Goal: Task Accomplishment & Management: Use online tool/utility

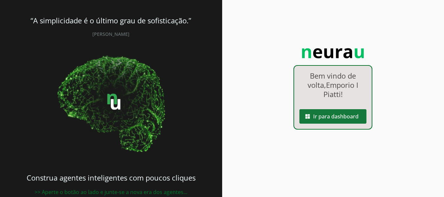
click at [334, 122] on span at bounding box center [333, 117] width 67 height 16
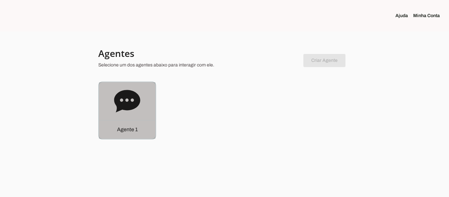
click at [139, 121] on div "Agente 1" at bounding box center [127, 129] width 57 height 19
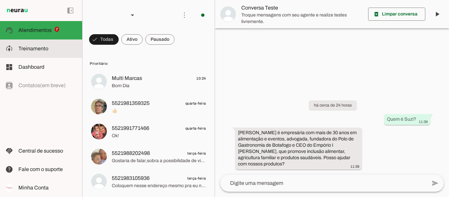
click at [50, 49] on slot at bounding box center [47, 49] width 59 height 8
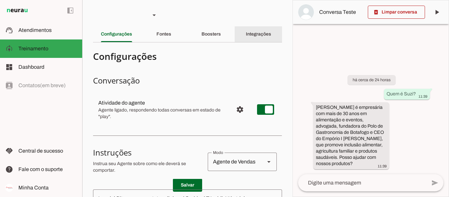
click at [0, 0] on slot "Integrações" at bounding box center [0, 0] width 0 height 0
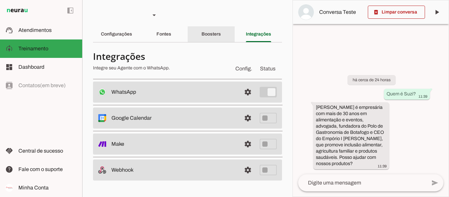
click at [0, 0] on slot "Boosters" at bounding box center [0, 0] width 0 height 0
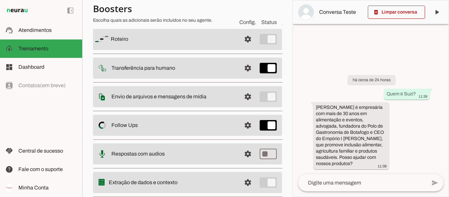
scroll to position [66, 0]
